Goal: Task Accomplishment & Management: Complete application form

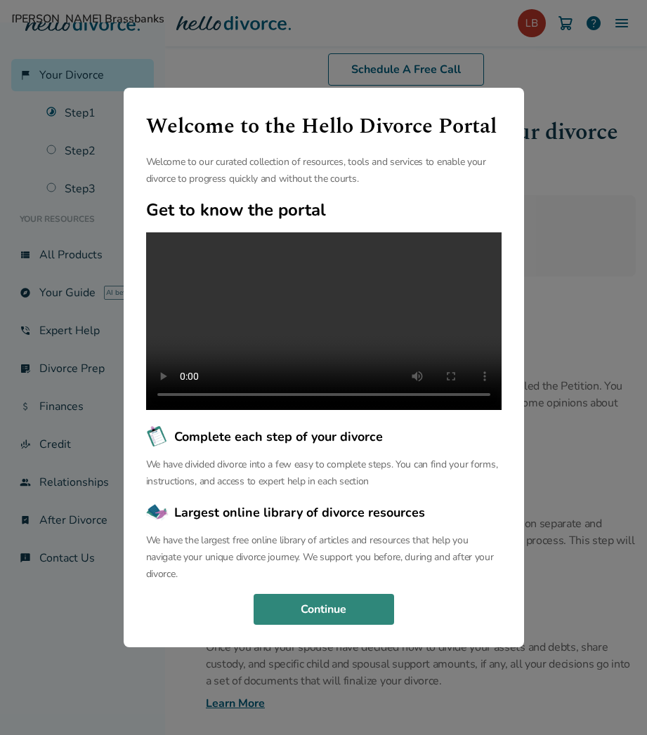
click at [346, 615] on button "Continue" at bounding box center [324, 609] width 140 height 31
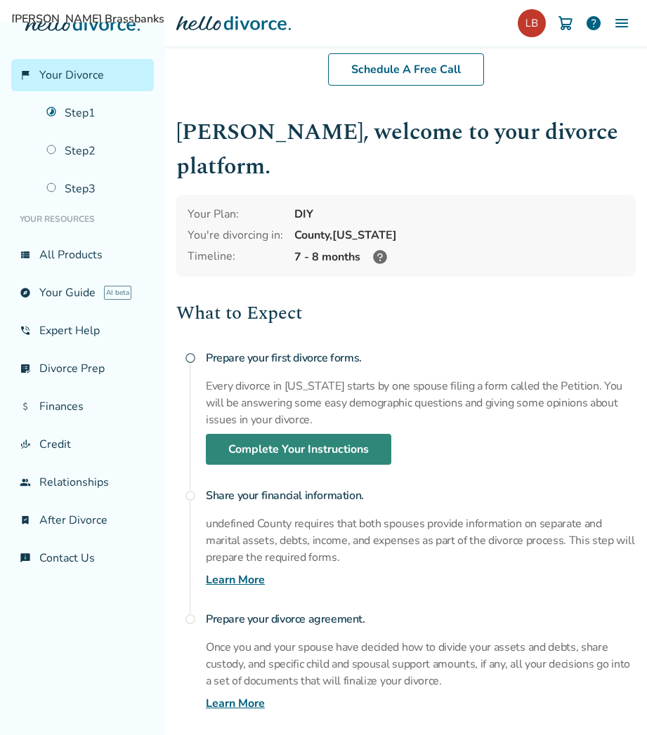
click at [347, 434] on link "Complete Your Instructions" at bounding box center [298, 449] width 185 height 31
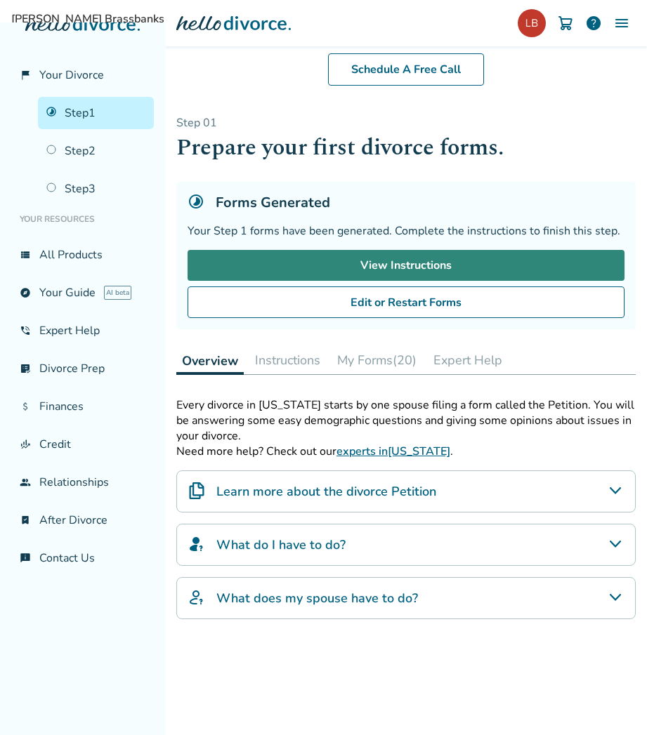
click at [412, 263] on link "View Instructions" at bounding box center [406, 265] width 437 height 31
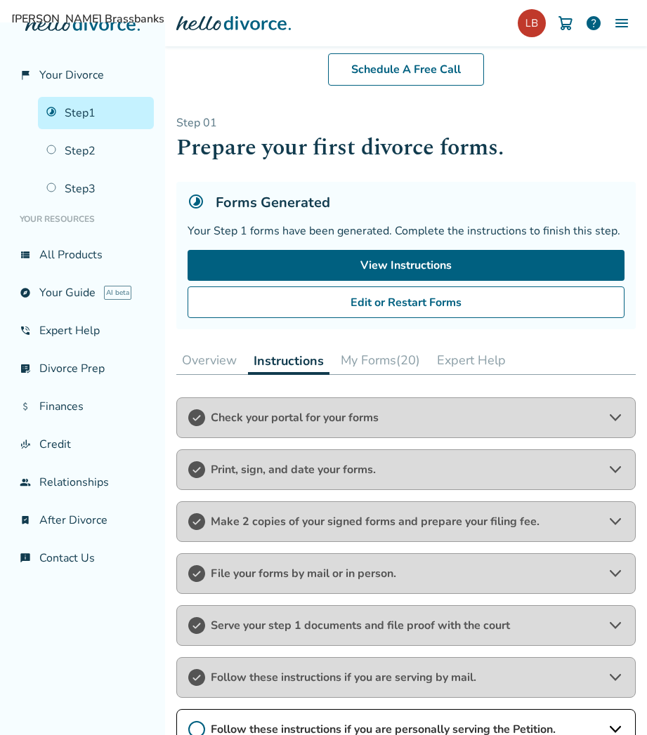
click at [383, 361] on button "My Forms (20)" at bounding box center [380, 360] width 91 height 28
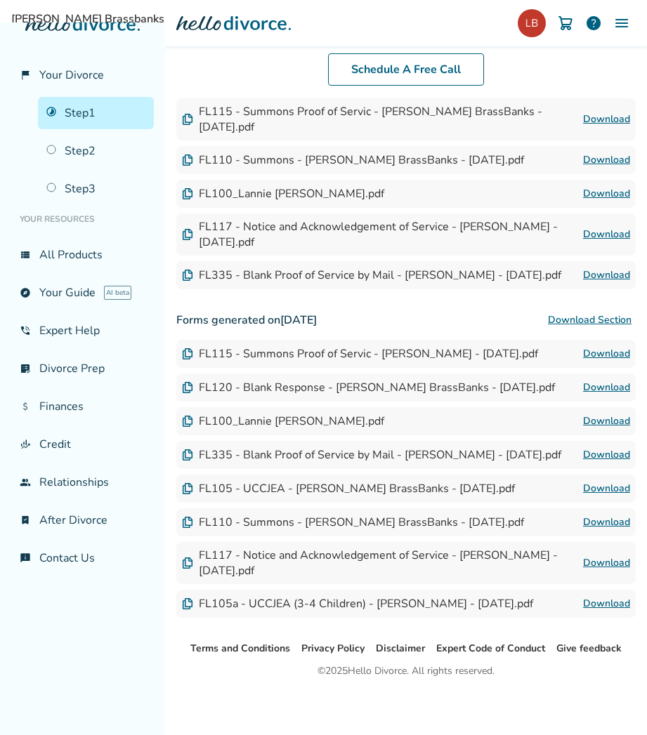
scroll to position [846, 0]
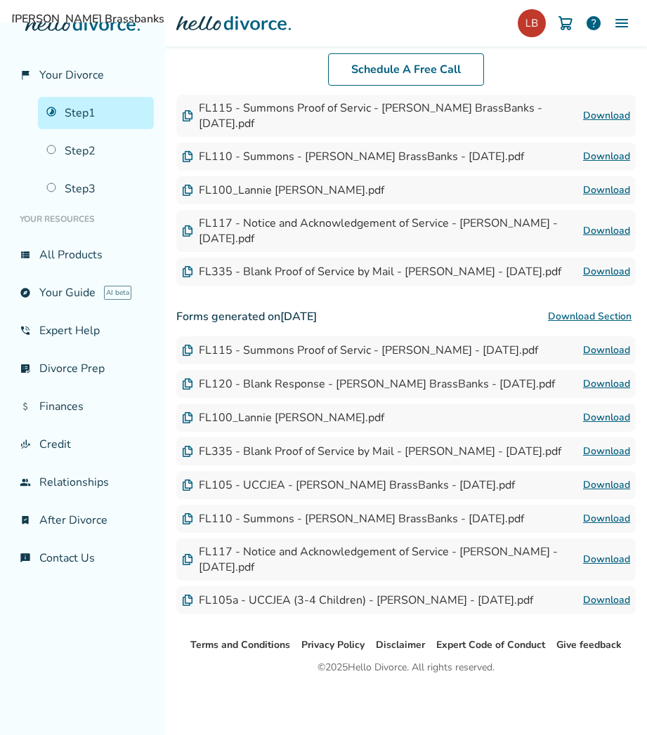
click at [589, 477] on link "Download" at bounding box center [606, 485] width 47 height 17
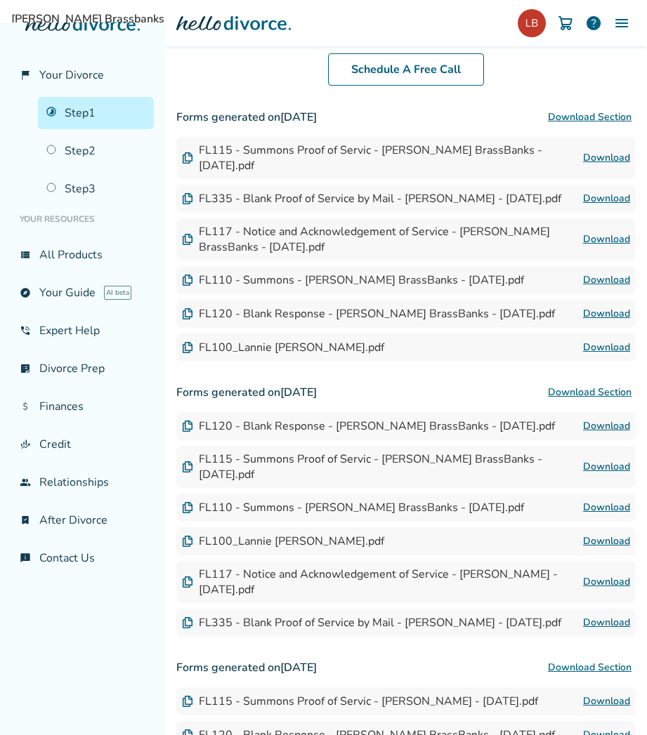
scroll to position [495, 0]
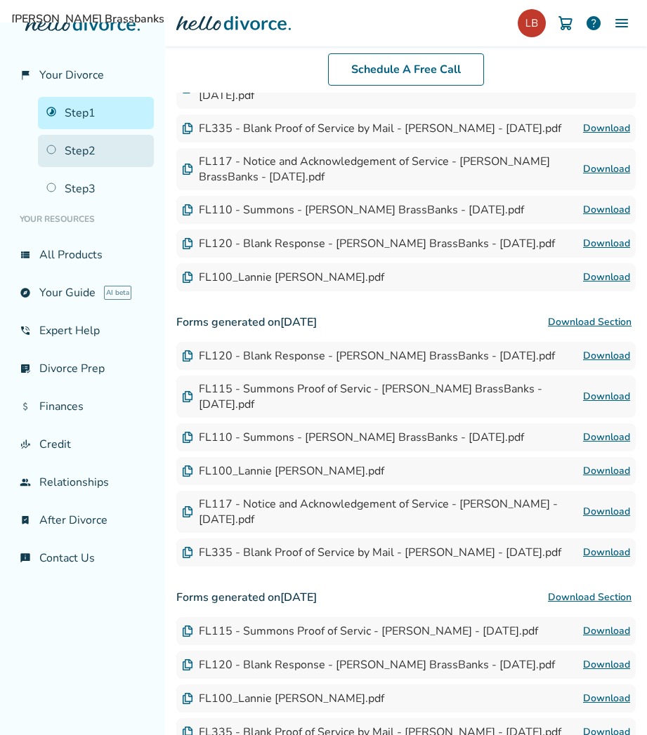
click at [84, 146] on link "Step 2" at bounding box center [96, 151] width 116 height 32
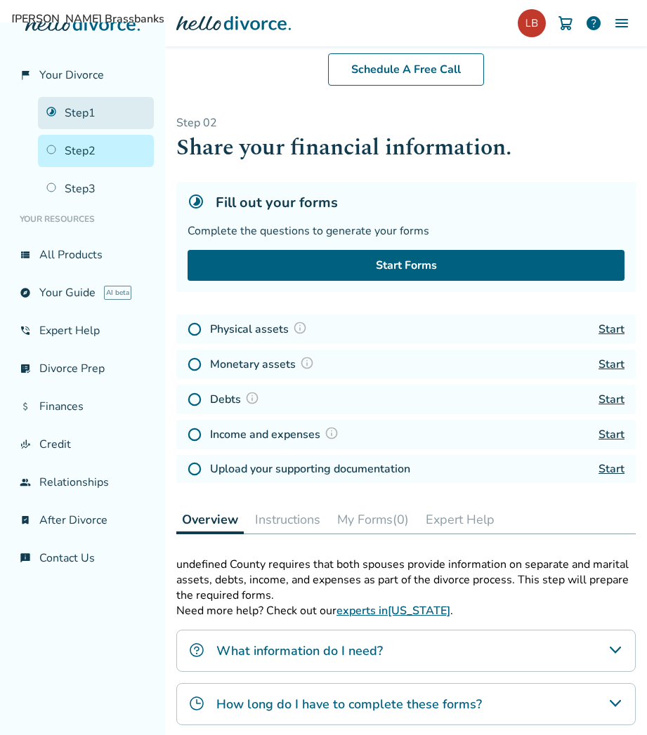
click at [79, 112] on link "Step 1" at bounding box center [96, 113] width 116 height 32
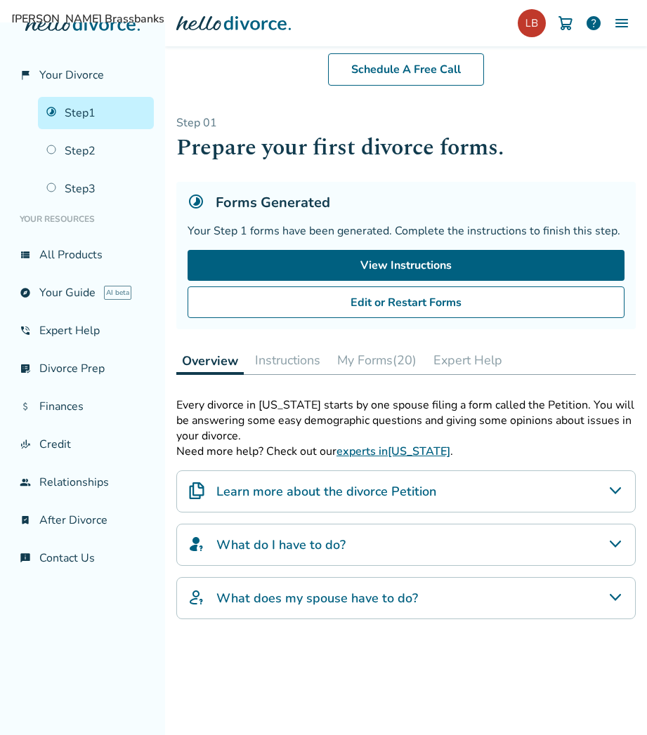
click at [280, 360] on button "Instructions" at bounding box center [287, 360] width 77 height 28
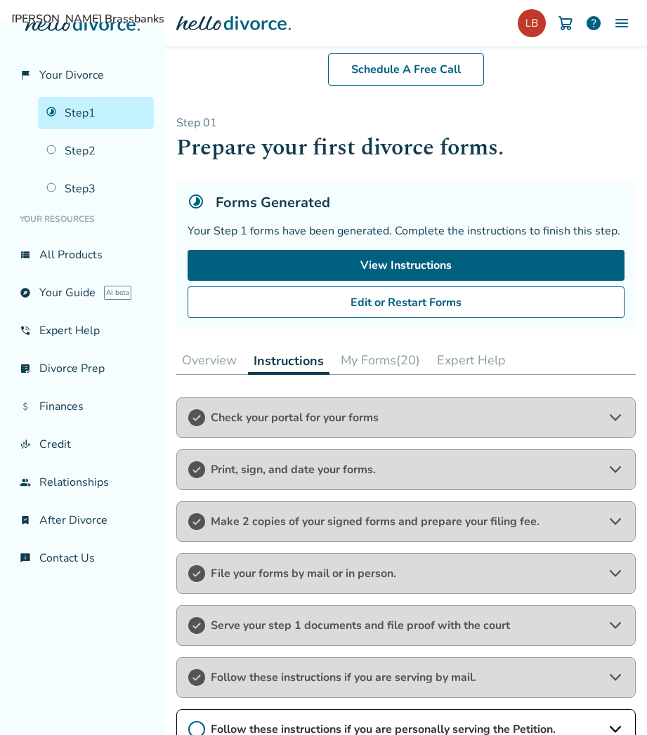
scroll to position [140, 0]
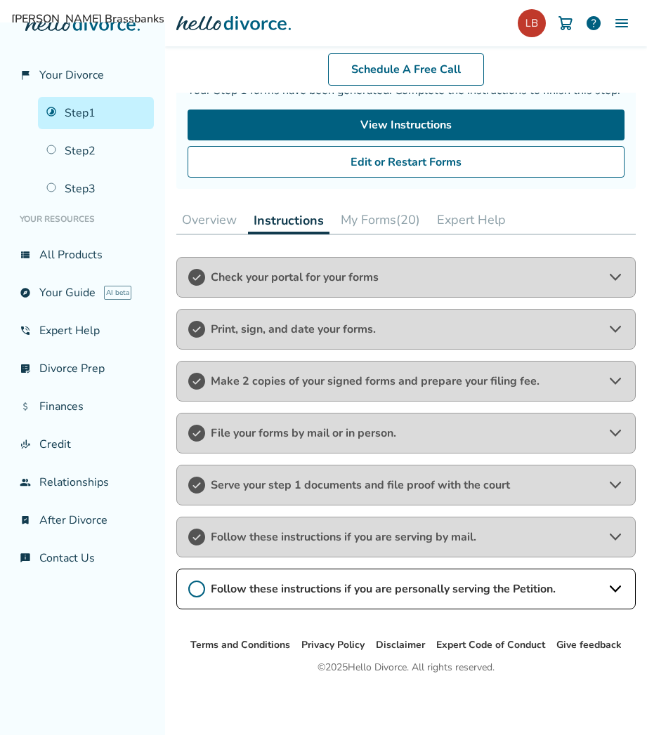
click at [610, 593] on icon at bounding box center [615, 589] width 11 height 7
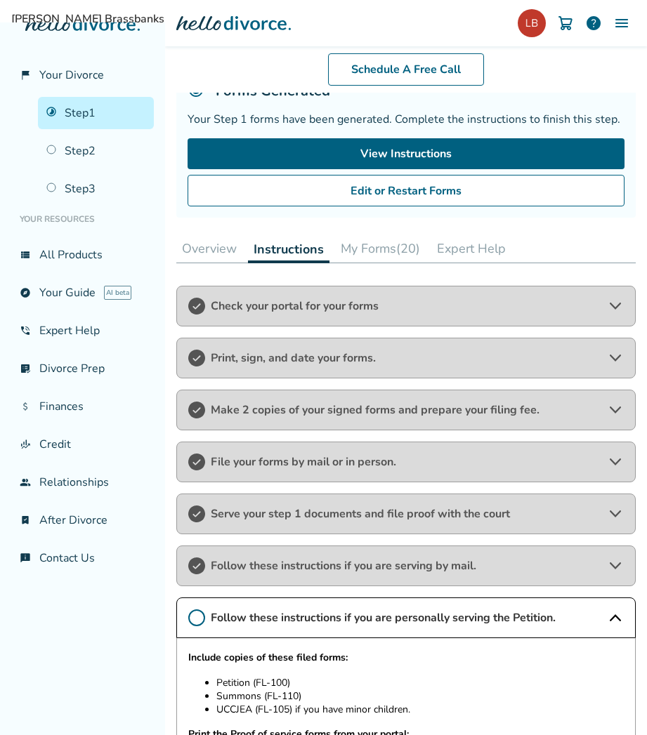
scroll to position [0, 0]
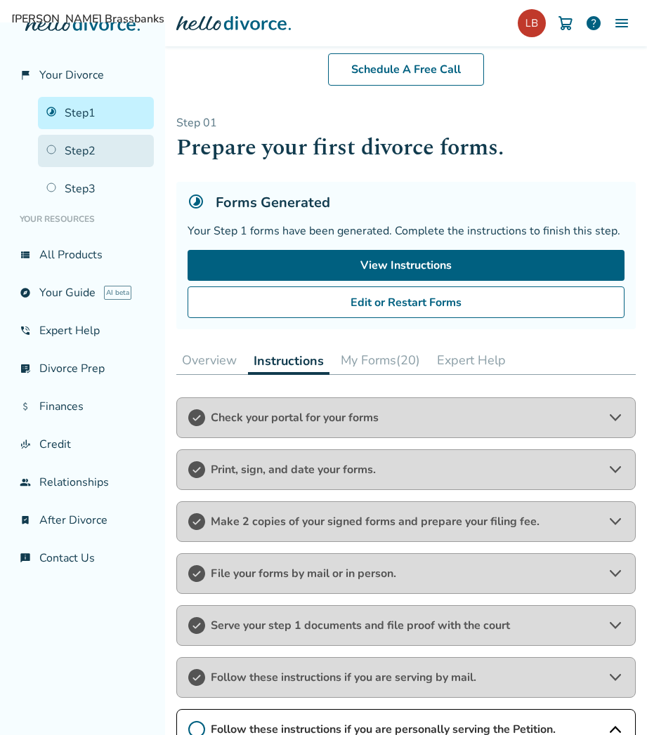
click at [79, 152] on link "Step 2" at bounding box center [96, 151] width 116 height 32
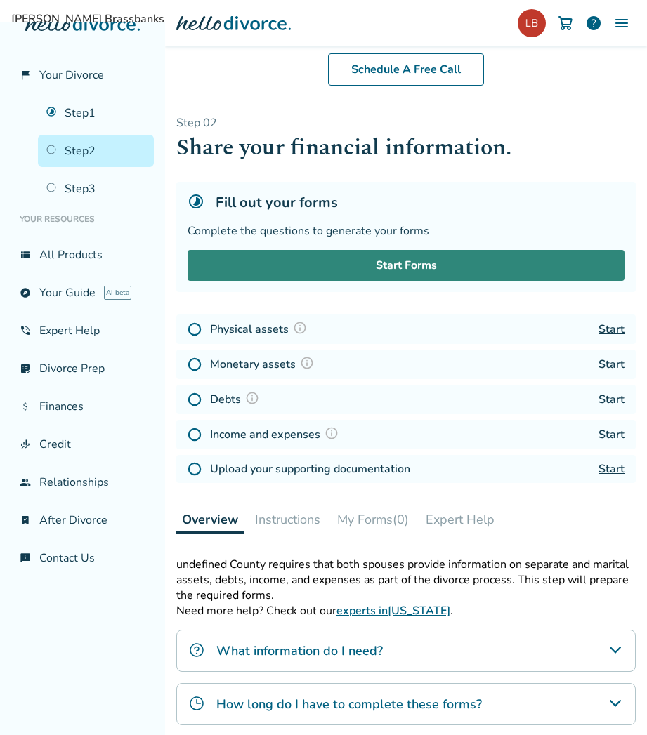
click at [415, 269] on link "Start Forms" at bounding box center [406, 265] width 437 height 31
